Goal: Information Seeking & Learning: Understand process/instructions

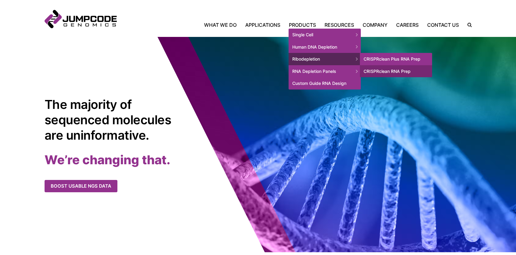
click at [389, 60] on link "CRISPRclean Plus RNA Prep" at bounding box center [396, 59] width 72 height 12
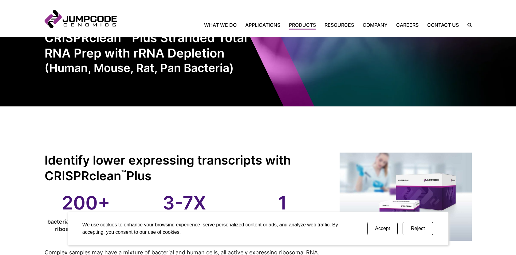
scroll to position [34, 0]
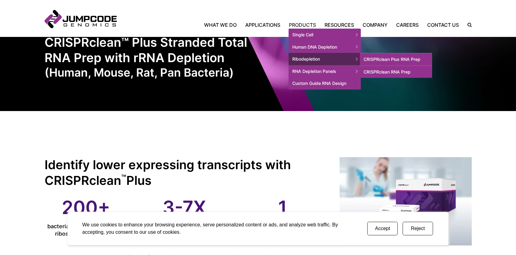
click at [377, 72] on link "CRISPRclean RNA Prep" at bounding box center [396, 72] width 72 height 12
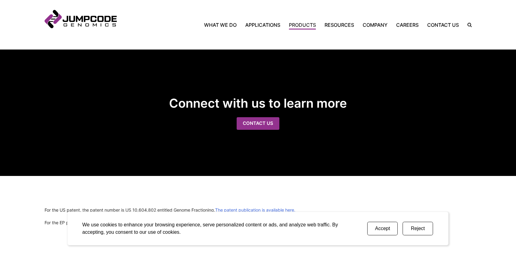
scroll to position [1179, 0]
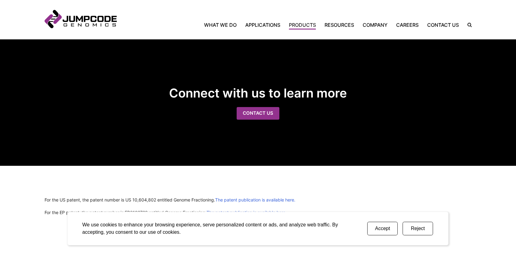
click at [413, 230] on button "Reject" at bounding box center [418, 229] width 30 height 14
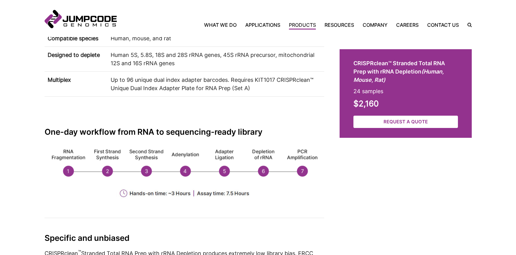
scroll to position [539, 0]
click at [340, 19] on inner-wrap "Jumpcode Genomics Mobile Nav Trigger Close Search the Site Back Home What We Do…" at bounding box center [258, 18] width 427 height 18
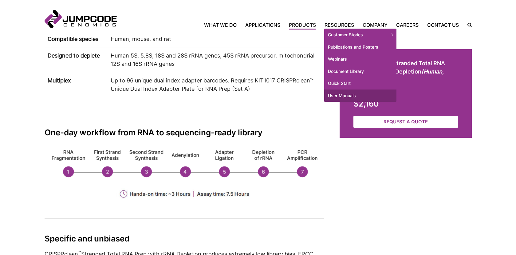
click at [340, 98] on link "User Manuals" at bounding box center [360, 95] width 72 height 12
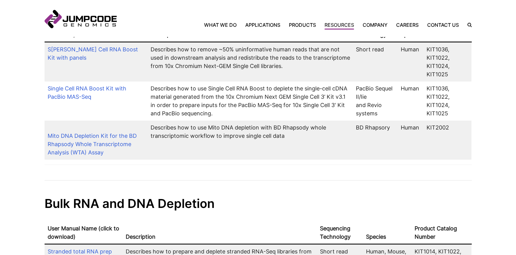
scroll to position [242, 0]
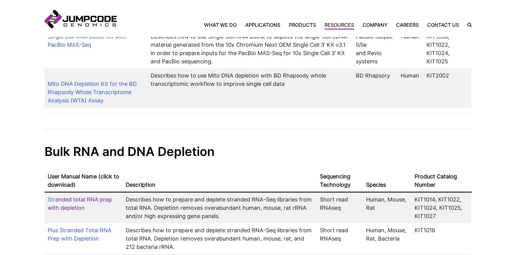
click at [75, 200] on link "nded total RNA prep with depletion" at bounding box center [80, 203] width 64 height 15
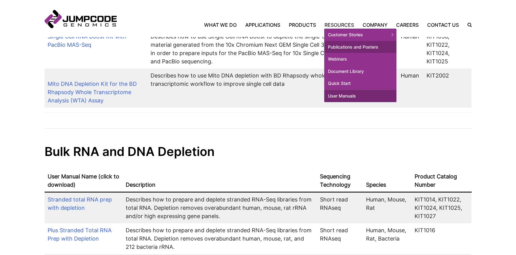
click at [372, 49] on link "Publications and Posters" at bounding box center [360, 47] width 72 height 12
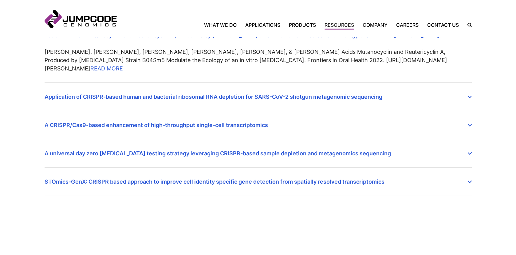
scroll to position [201, 0]
click at [466, 179] on details "STOmics-GenX: CRISPR based approach to improve cell identity specific gene dete…" at bounding box center [258, 181] width 427 height 28
click at [469, 180] on icon at bounding box center [470, 181] width 4 height 2
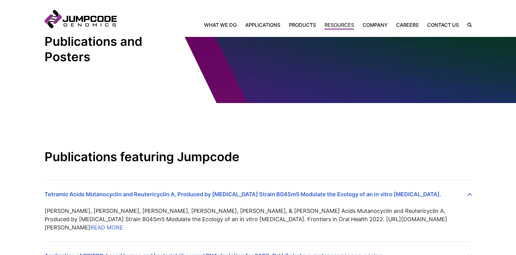
scroll to position [0, 0]
